Goal: Use online tool/utility: Use online tool/utility

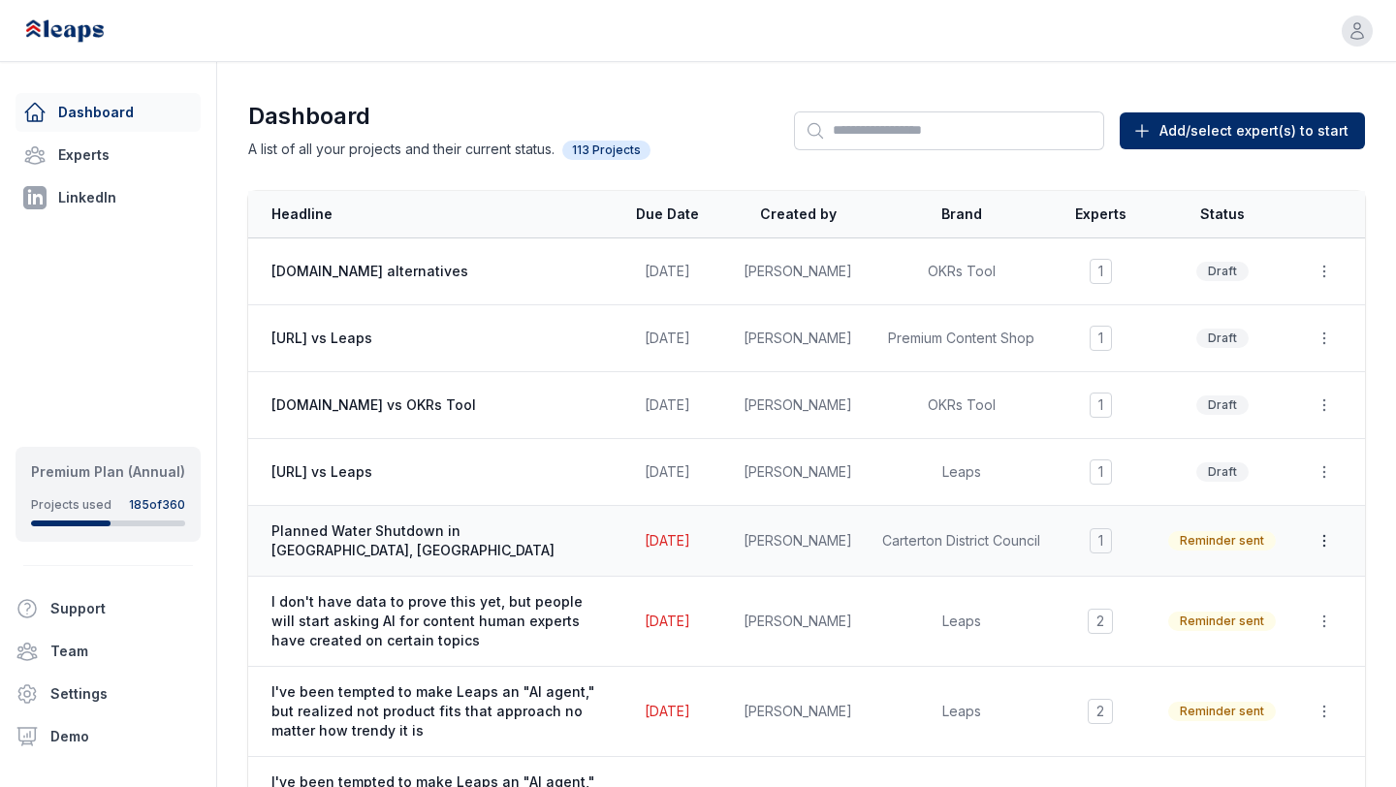
click at [1324, 541] on icon "button" at bounding box center [1323, 540] width 19 height 19
click at [1277, 590] on button "Duplicate" at bounding box center [1279, 587] width 124 height 35
